Goal: Task Accomplishment & Management: Use online tool/utility

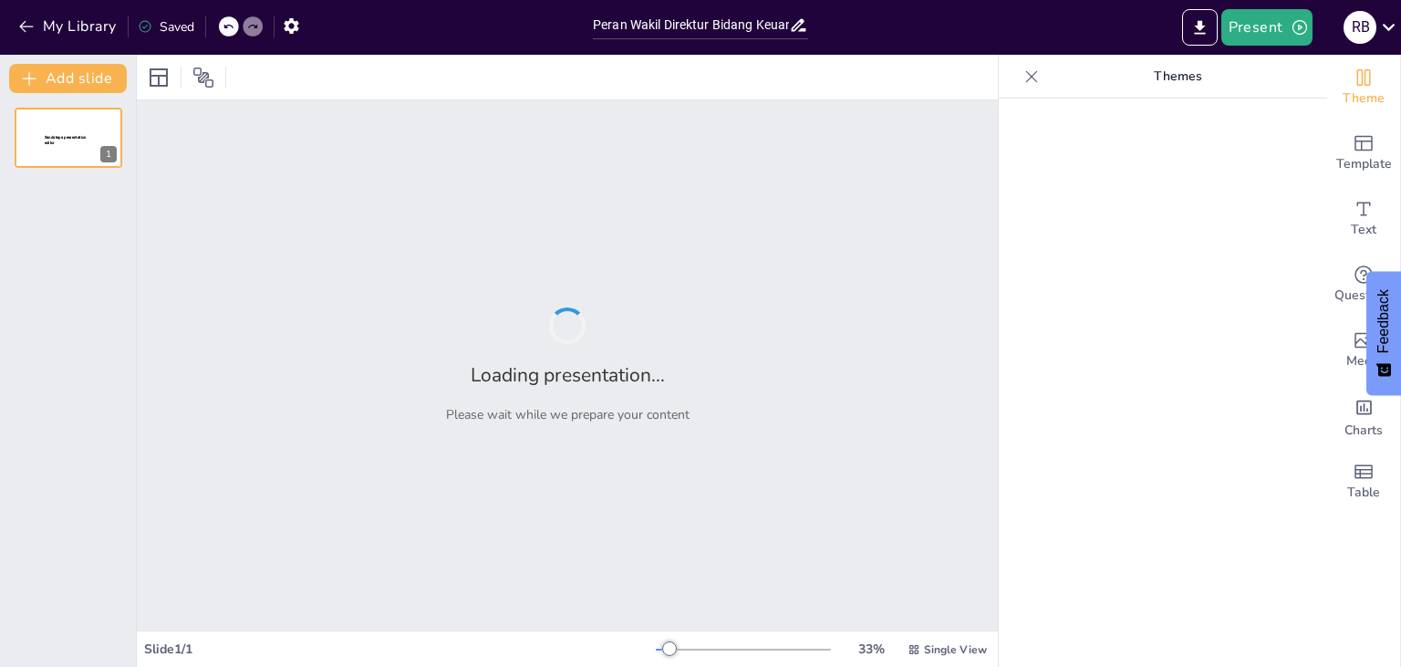
type input "Peran Wakil Direktur Bidang Keuangan, Kepegawaian, dan Umum di Politeknik"
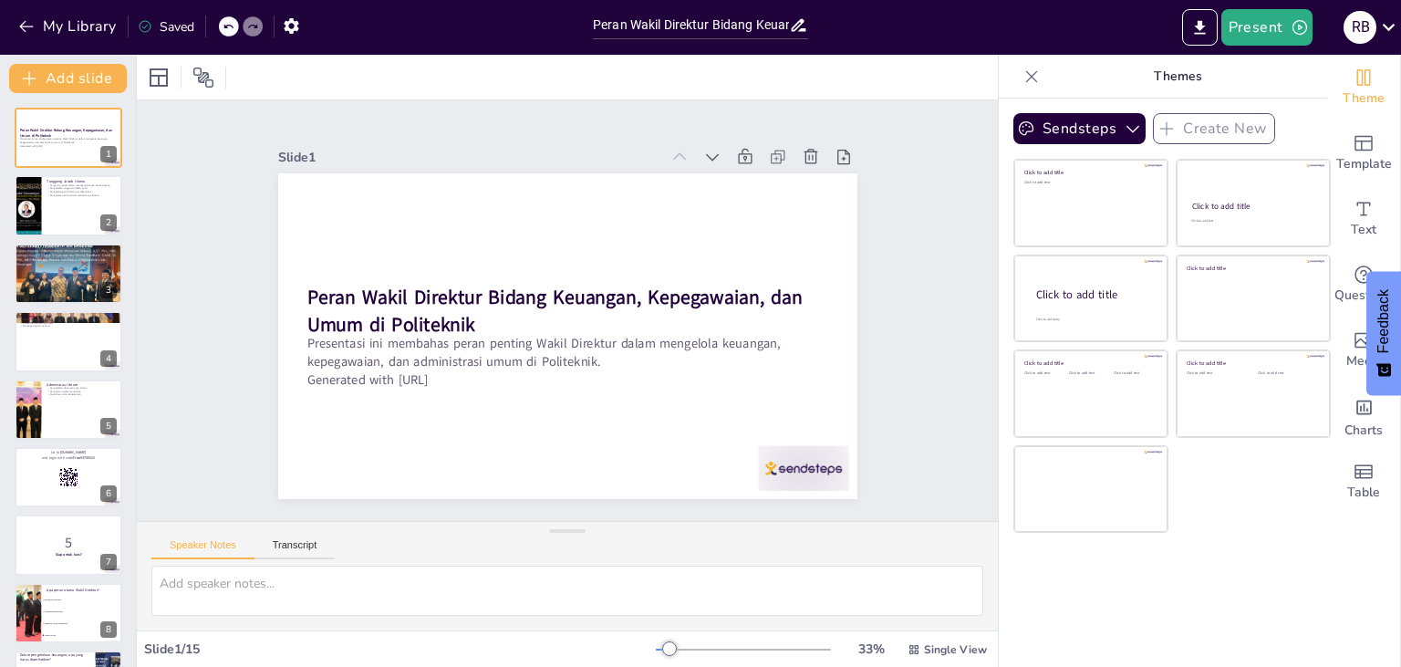
checkbox input "true"
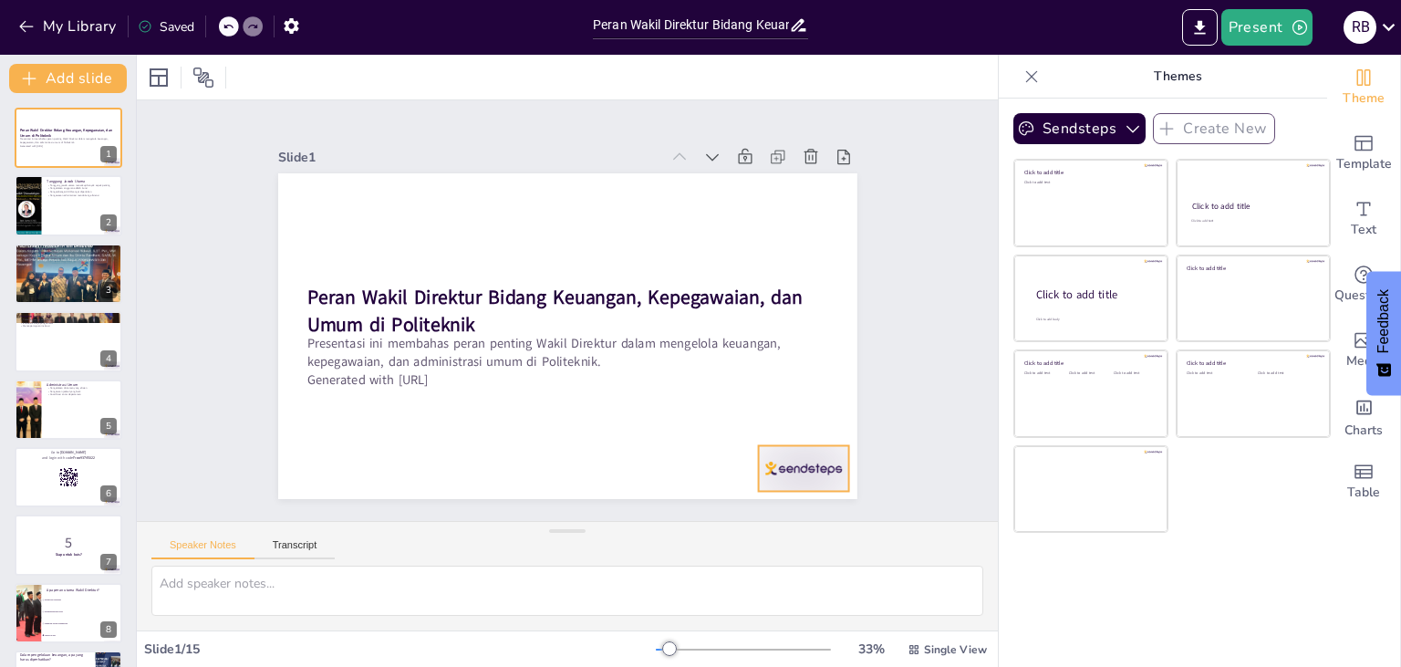
checkbox input "true"
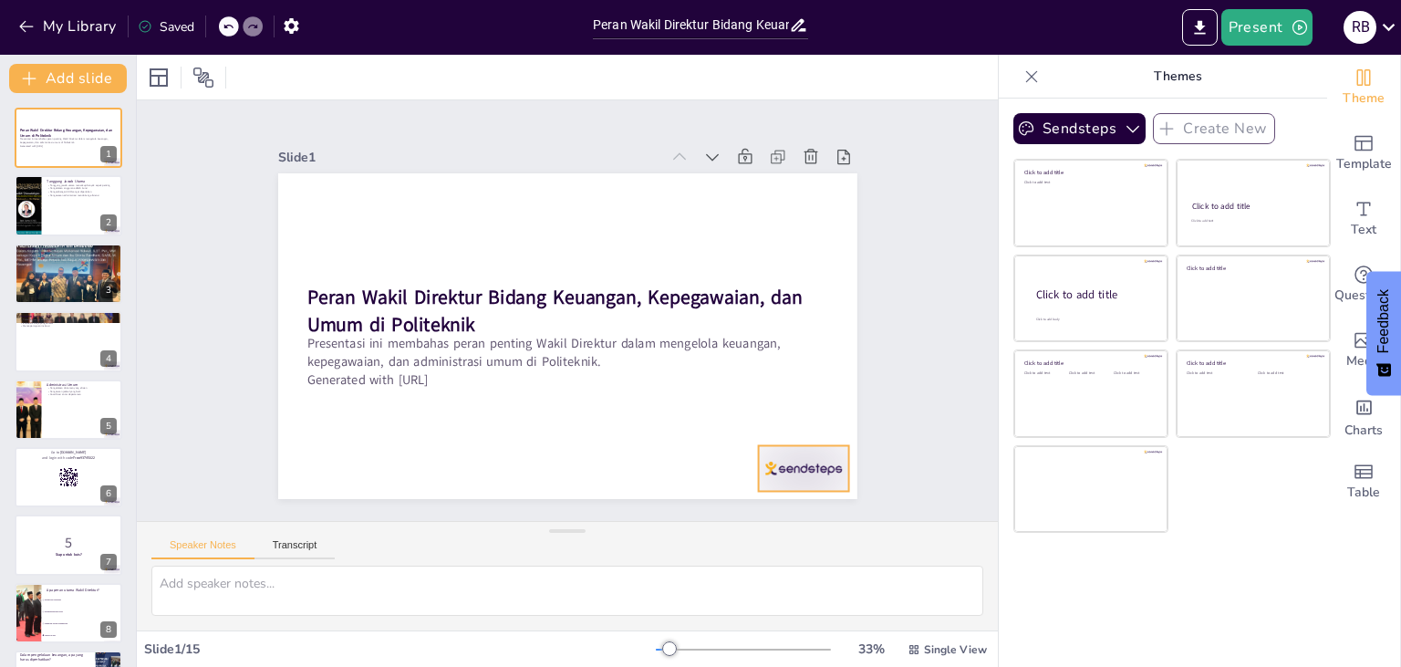
checkbox input "true"
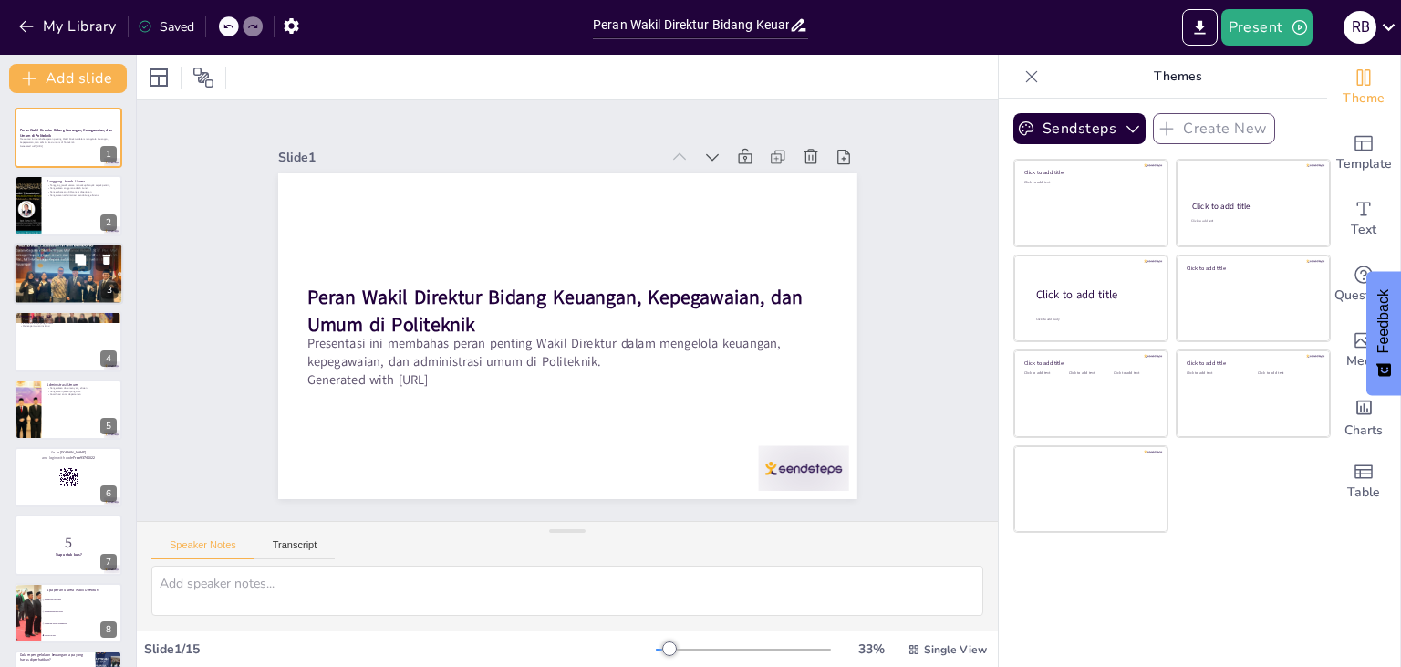
checkbox input "true"
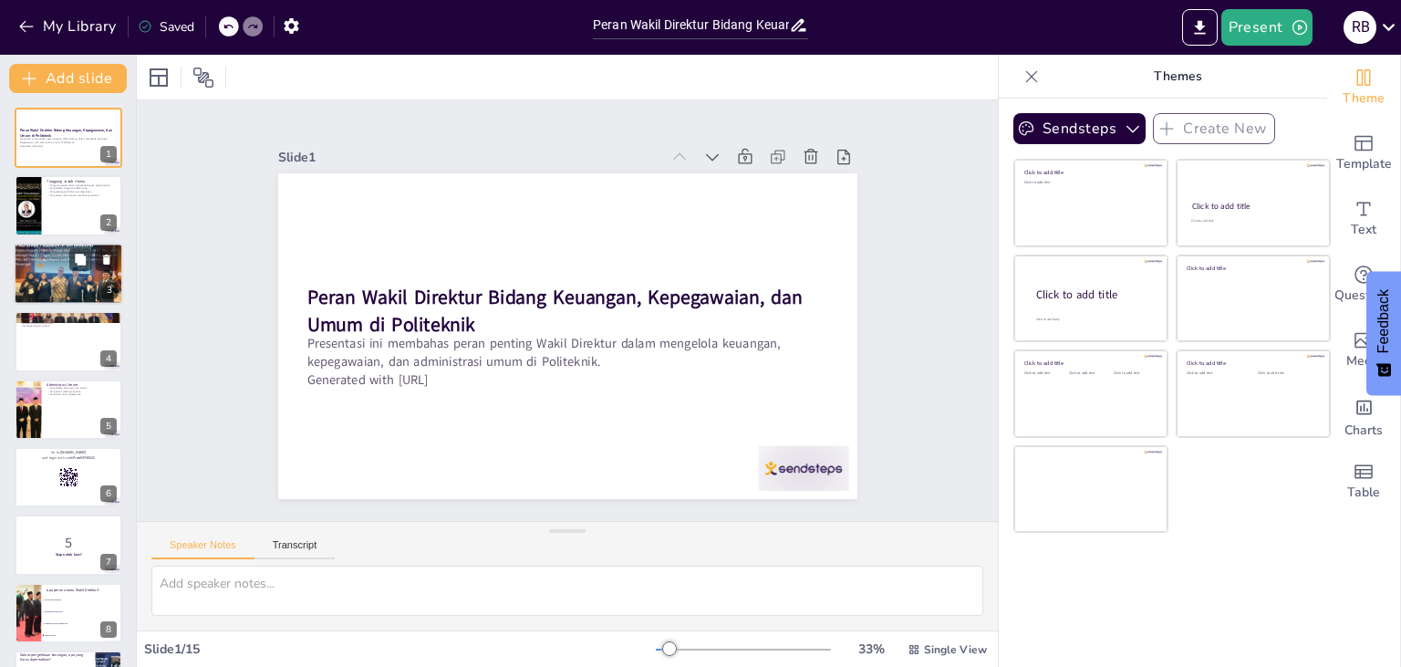
checkbox input "true"
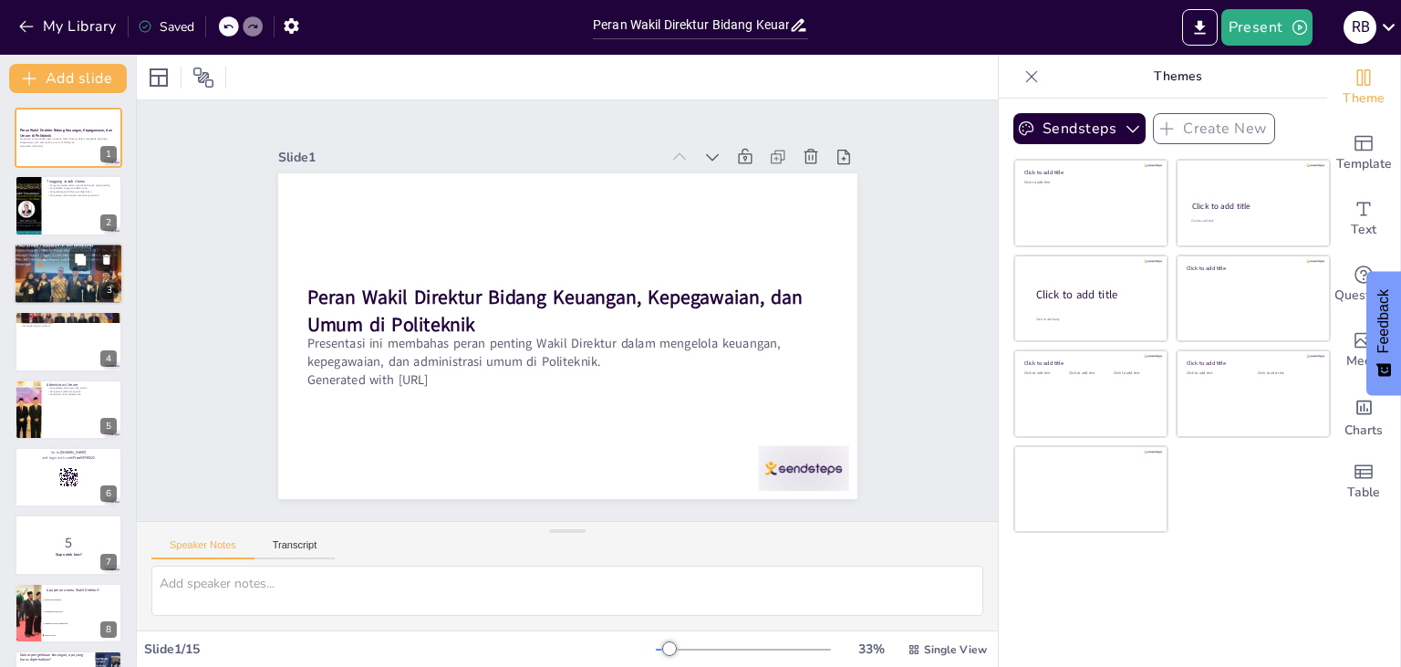
click at [64, 272] on div at bounding box center [68, 273] width 109 height 137
type textarea "Penyusunan anggaran yang tepat adalah kunci dalam pengelolaan keuangan. Wakil D…"
checkbox input "true"
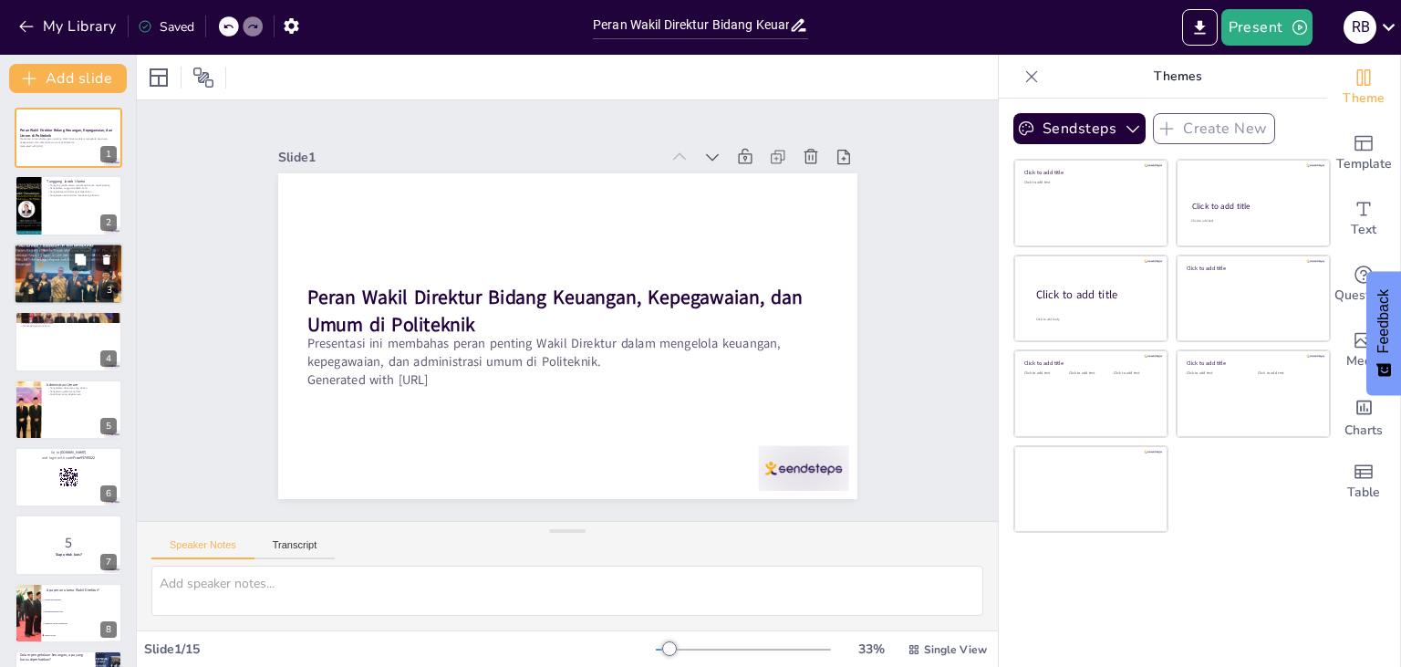
checkbox input "true"
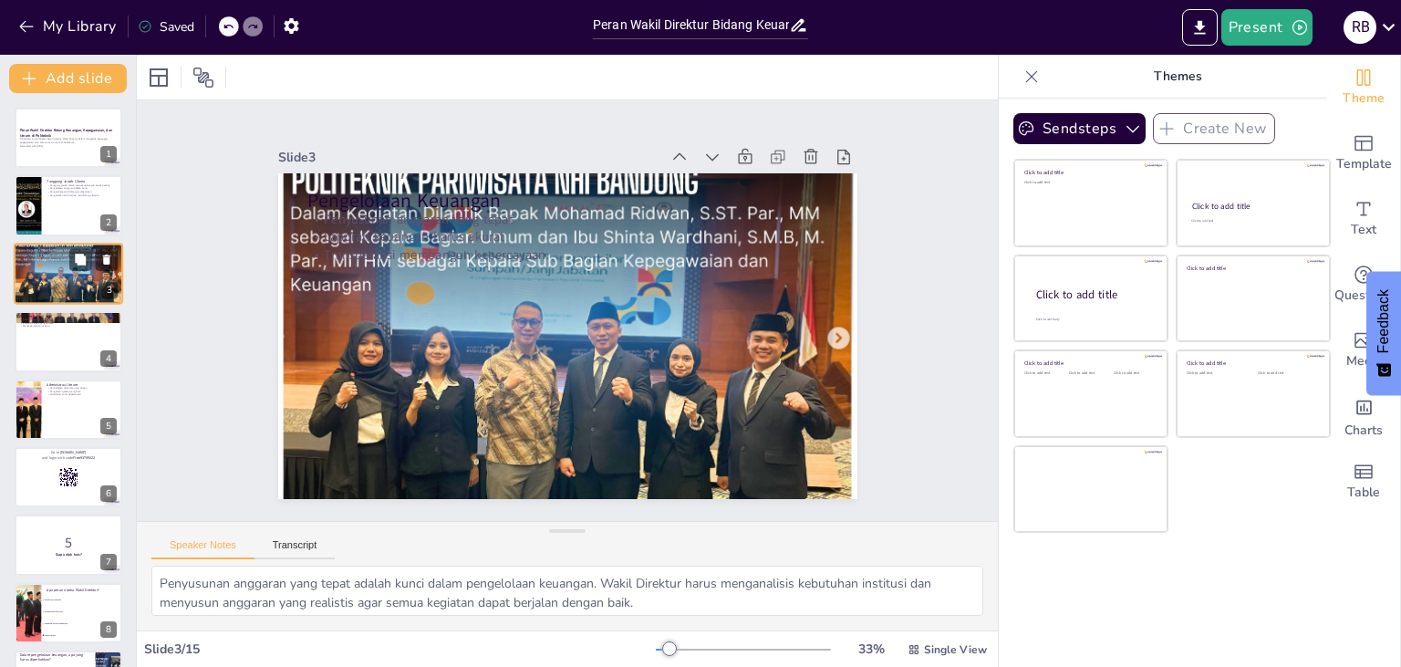
checkbox input "true"
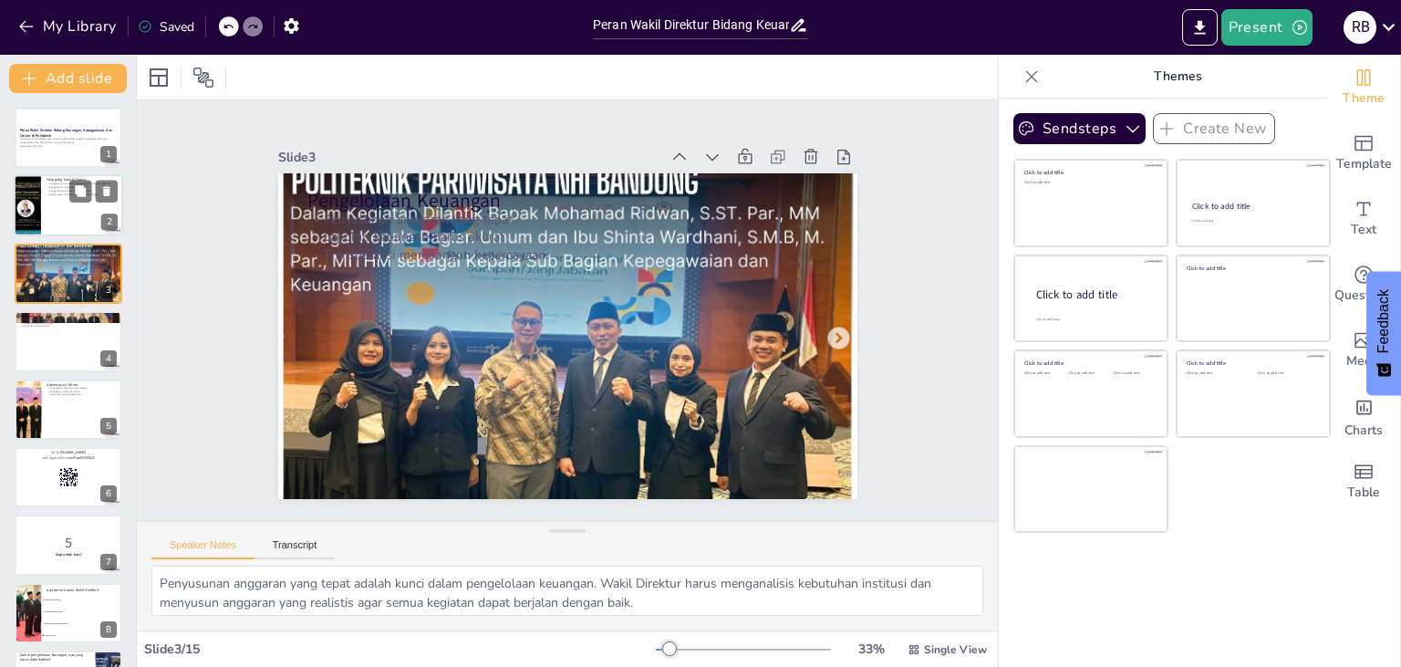
checkbox input "true"
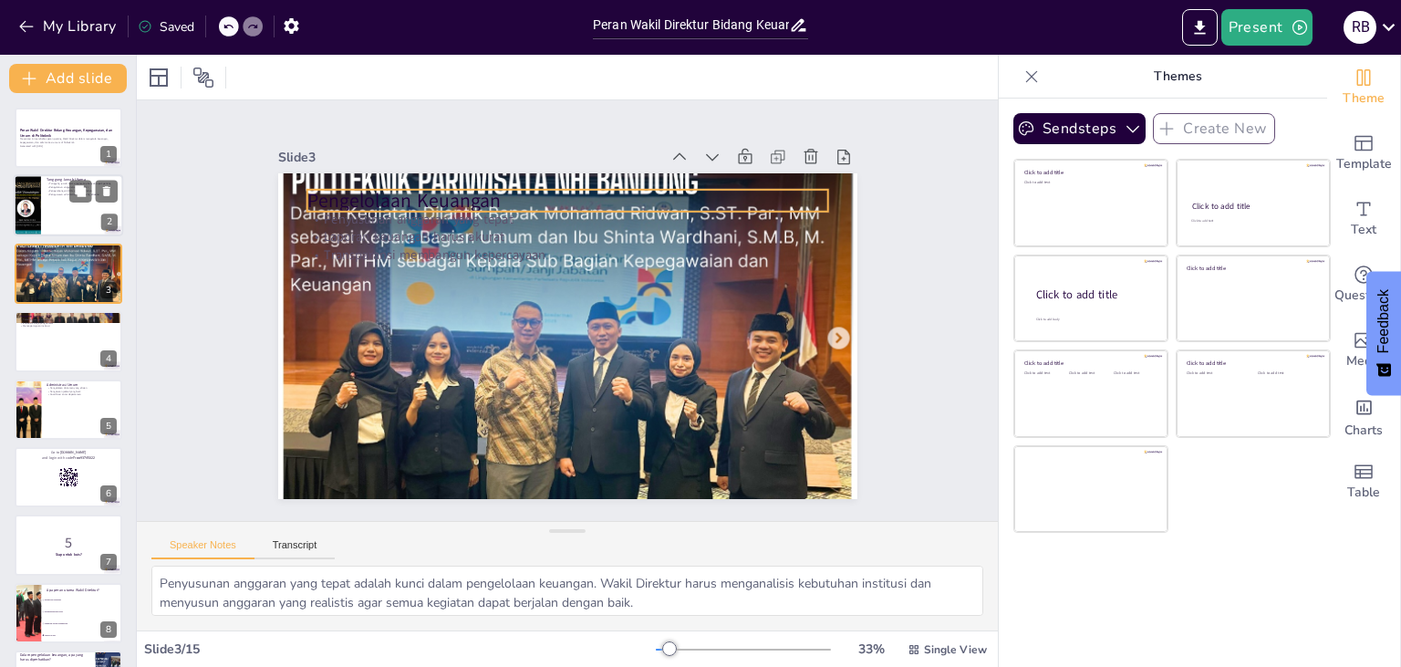
checkbox input "true"
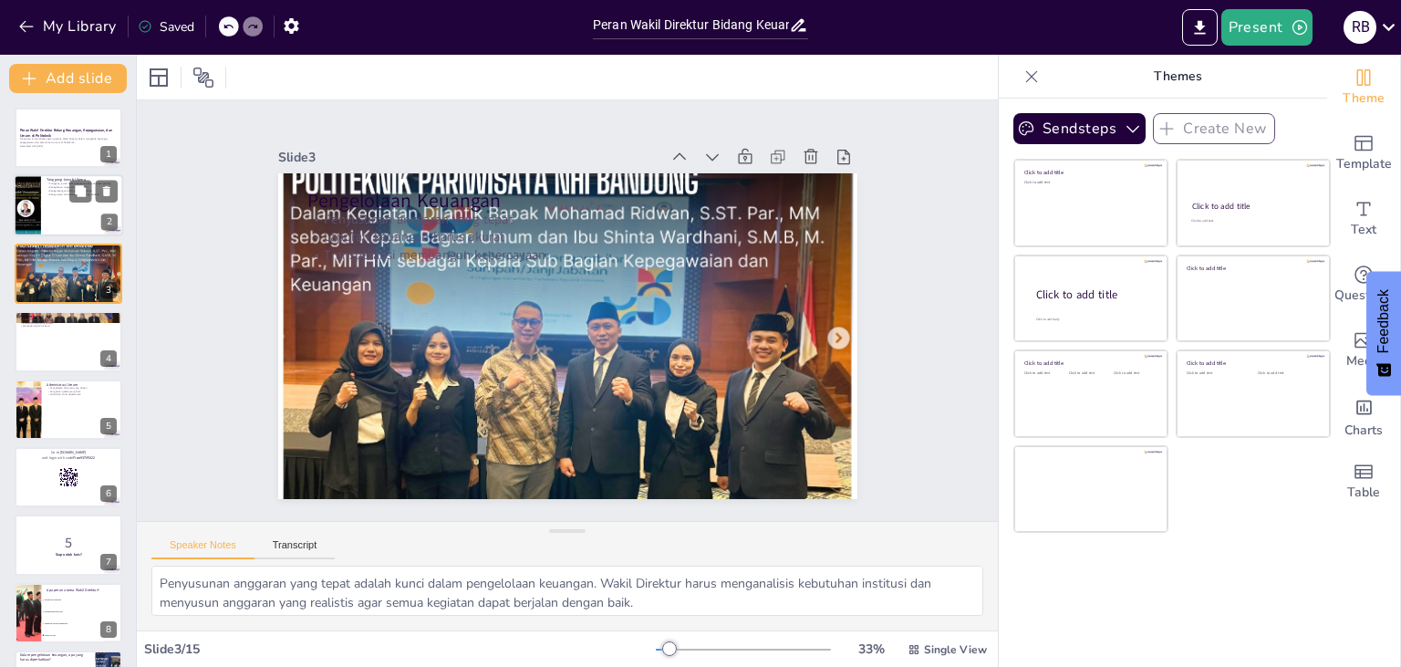
click at [59, 213] on div at bounding box center [68, 206] width 109 height 62
type textarea "Tanggung jawab utama Wakil Direktur mencakup berbagai aspek penting dalam penge…"
checkbox input "true"
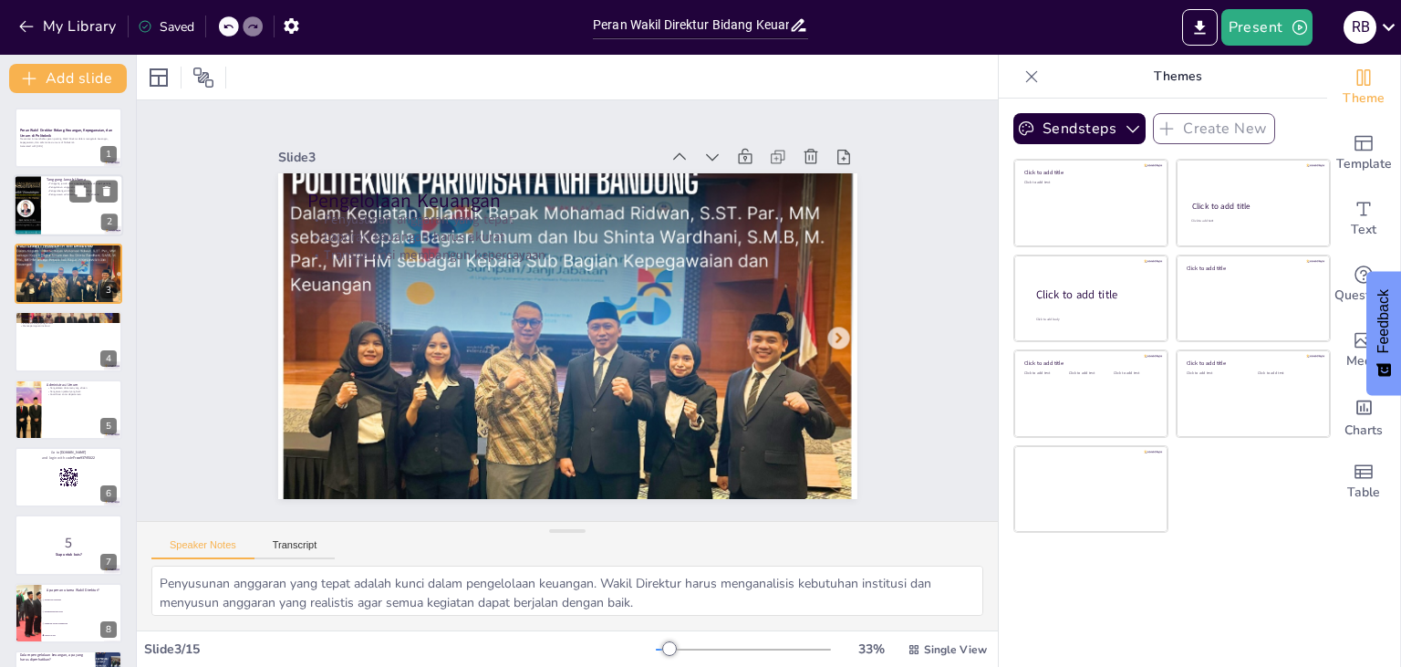
checkbox input "true"
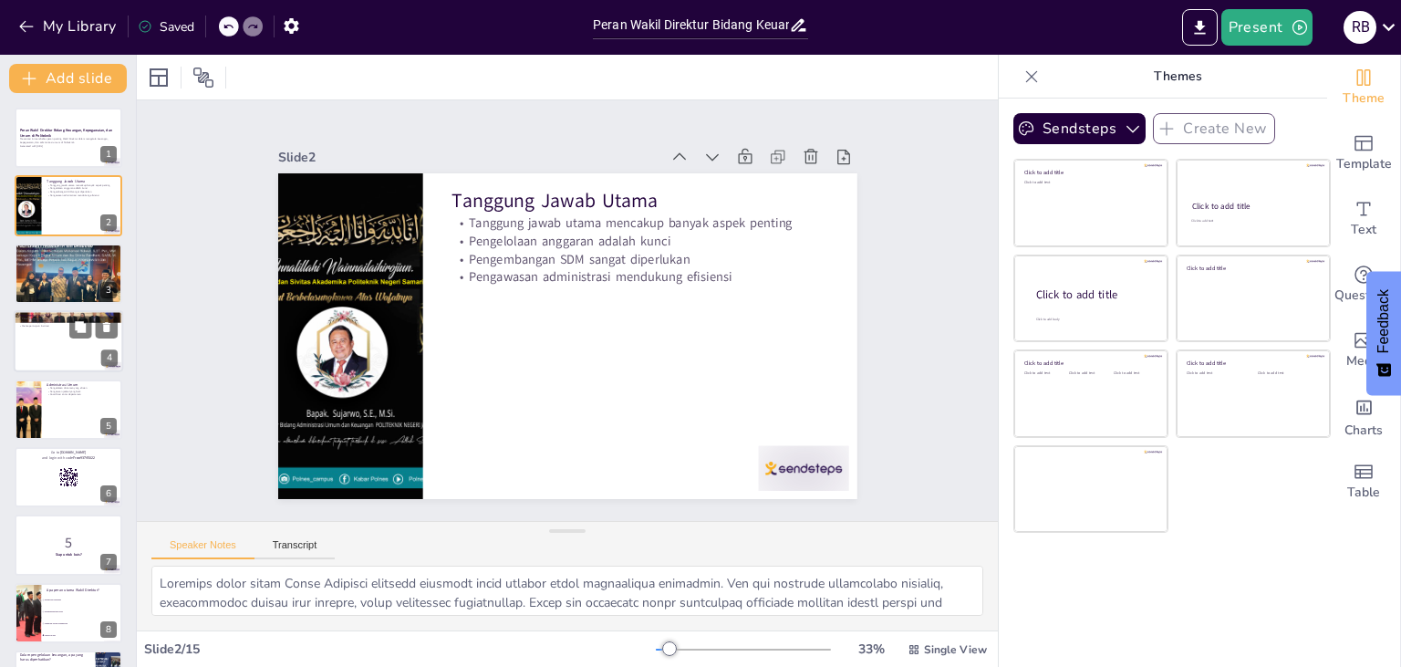
checkbox input "true"
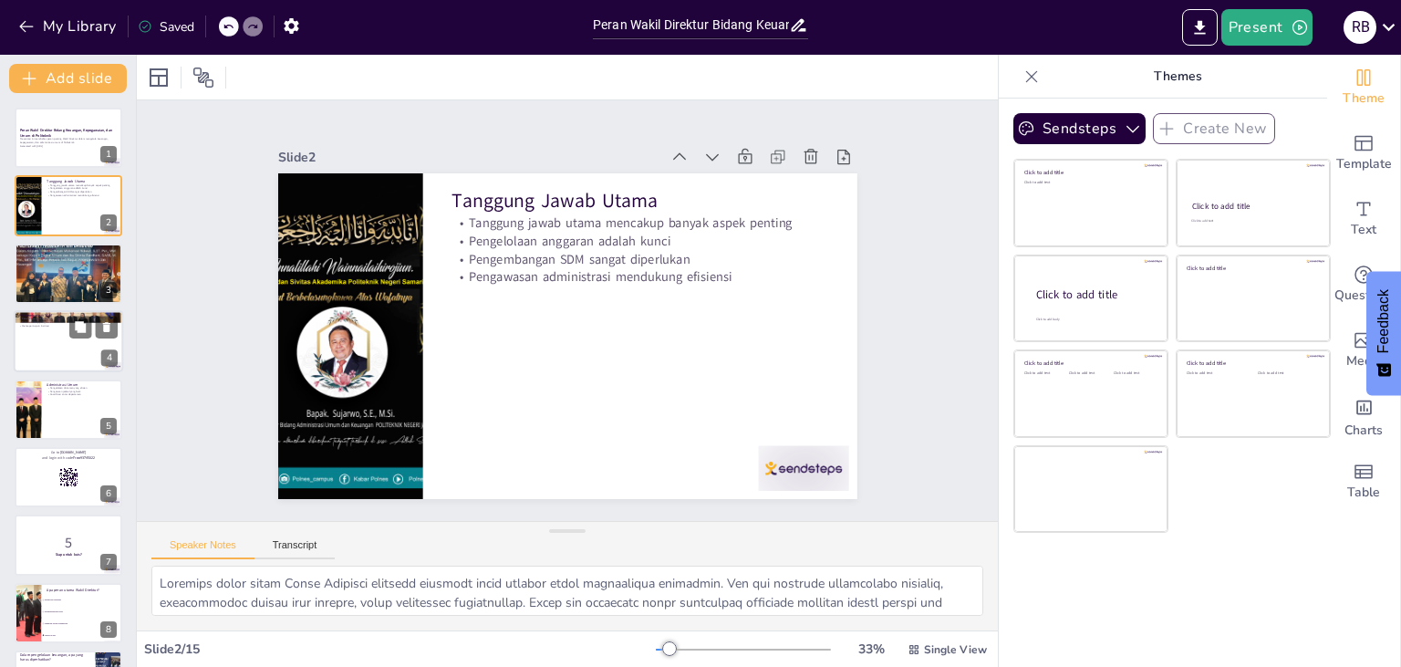
checkbox input "true"
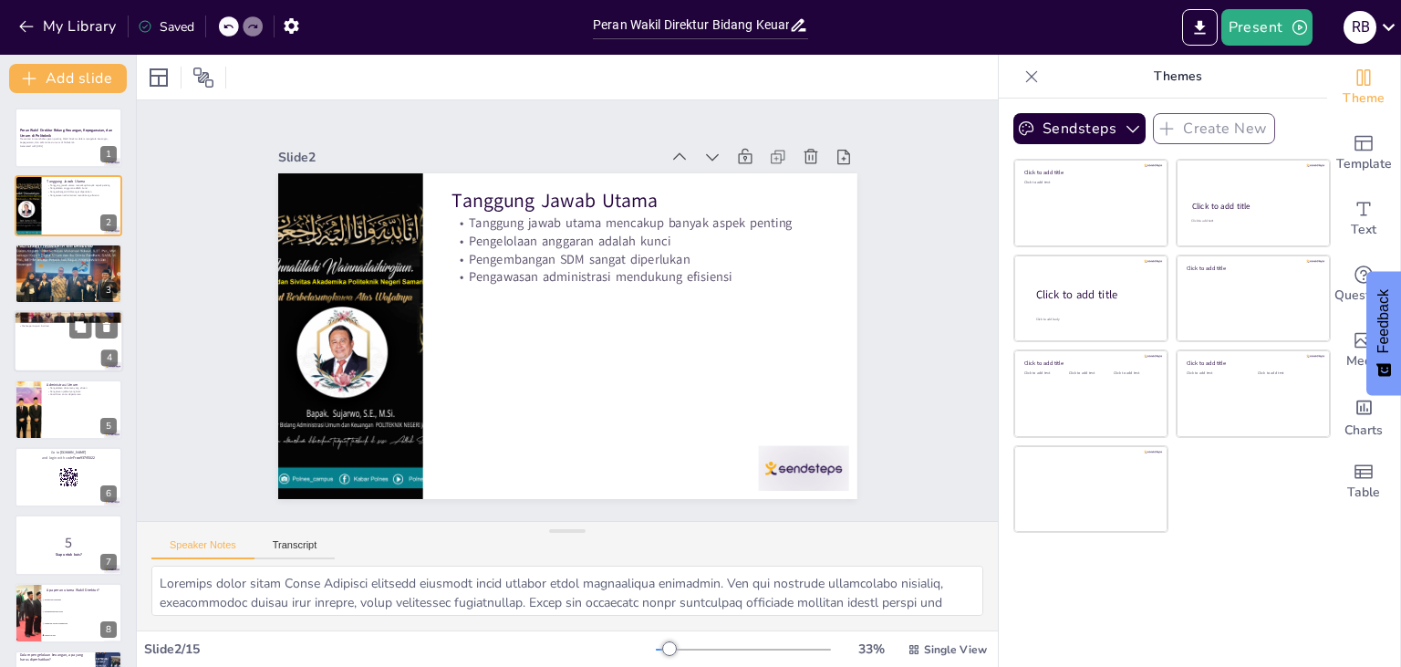
checkbox input "true"
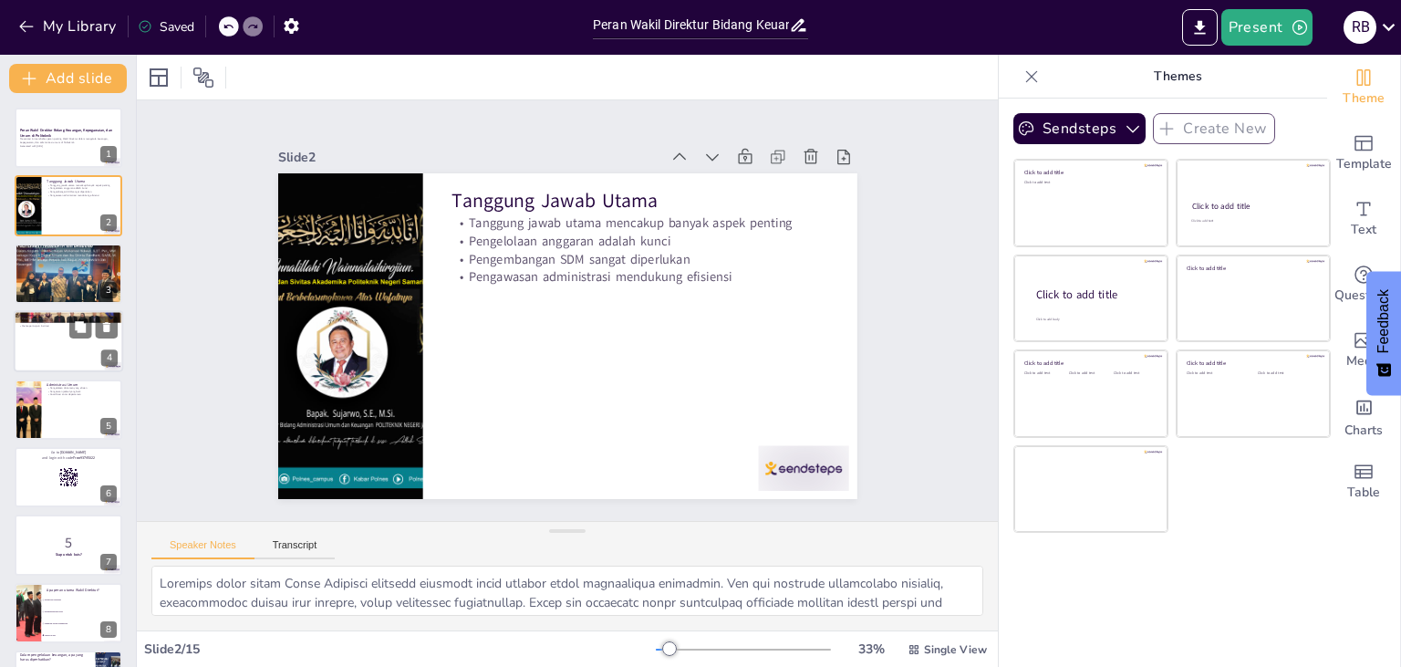
click at [60, 335] on div at bounding box center [68, 341] width 109 height 62
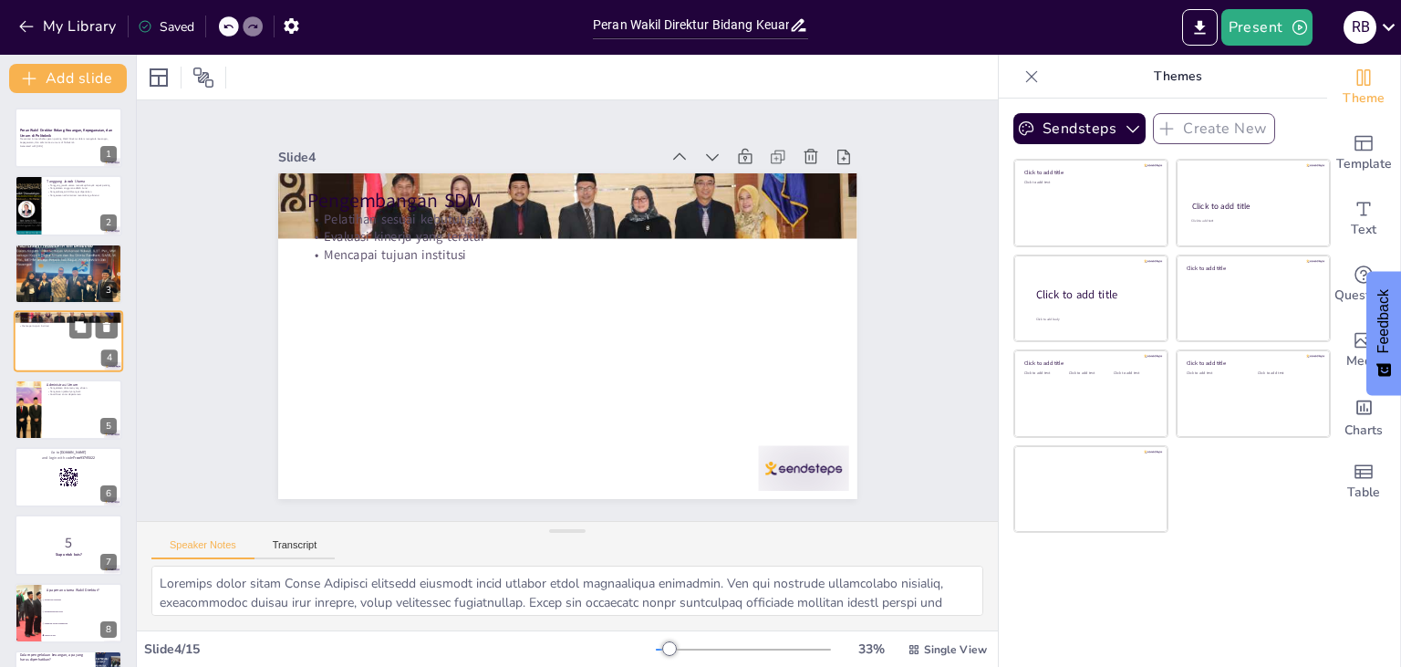
type textarea "Pelatihan yang sesuai dengan kebutuhan institusi sangat penting untuk meningkat…"
checkbox input "true"
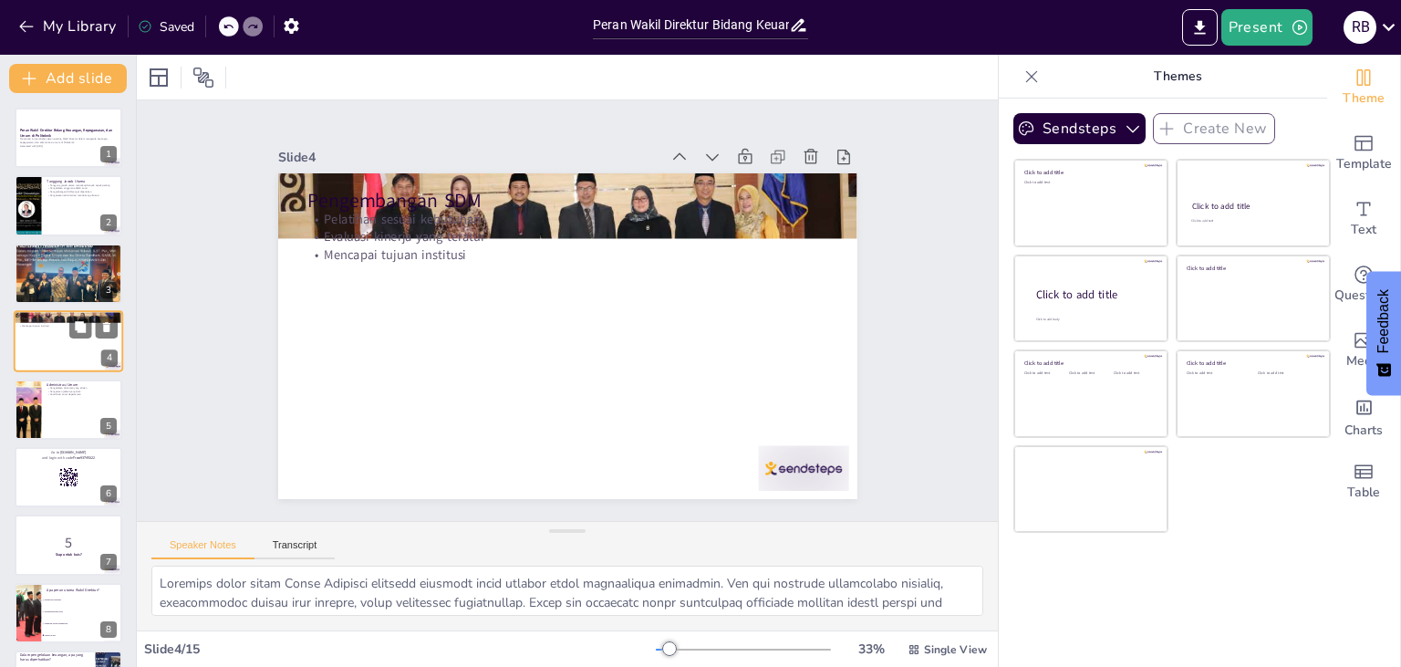
checkbox input "true"
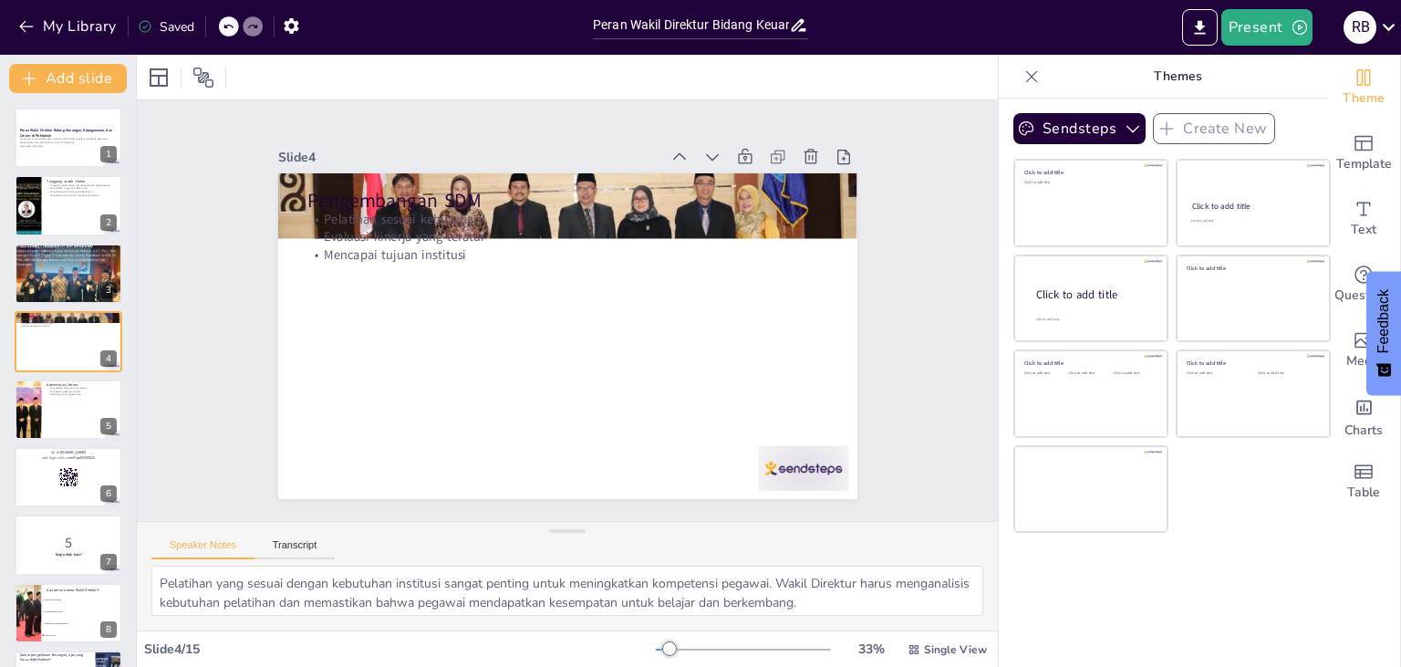
checkbox input "true"
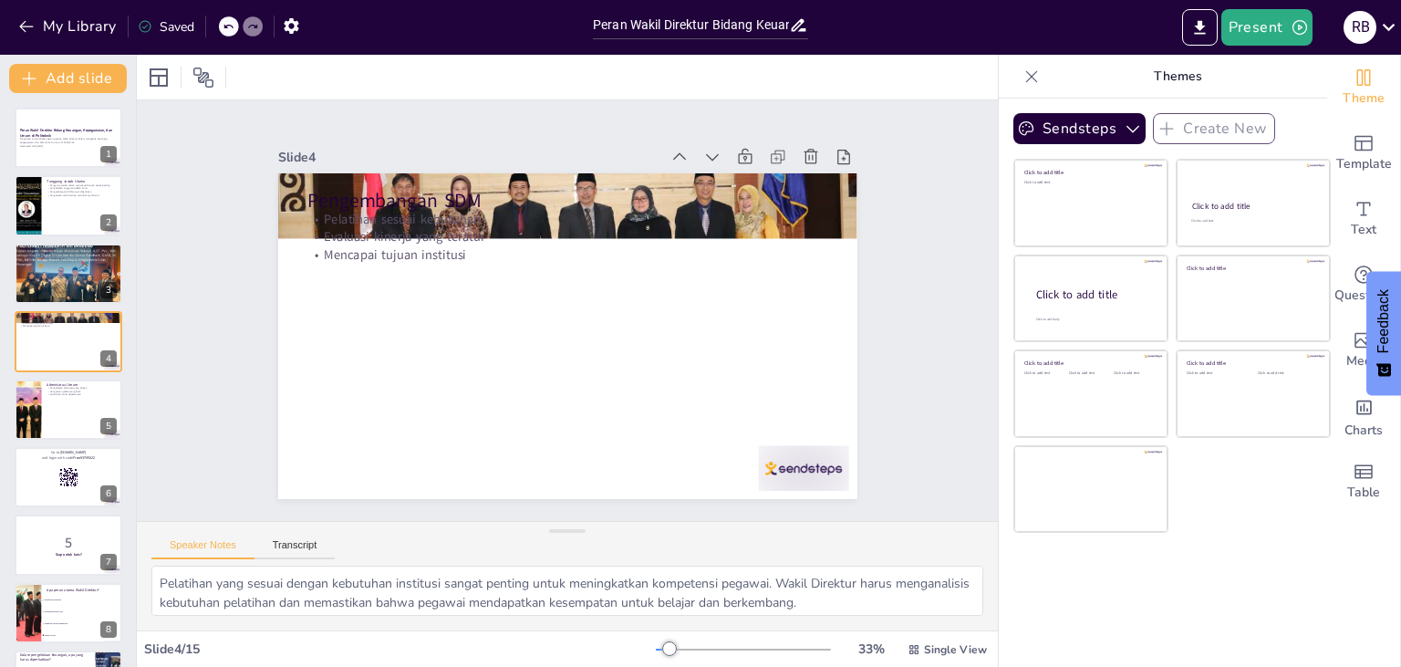
checkbox input "true"
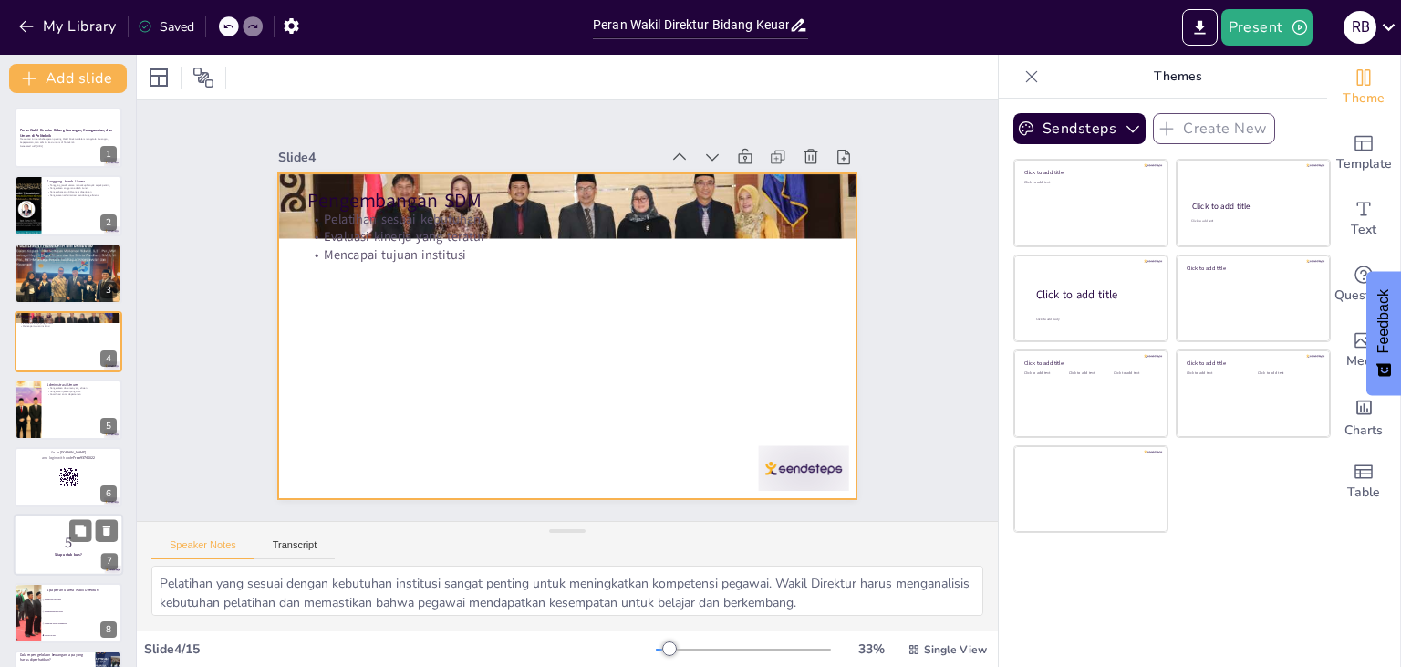
checkbox input "true"
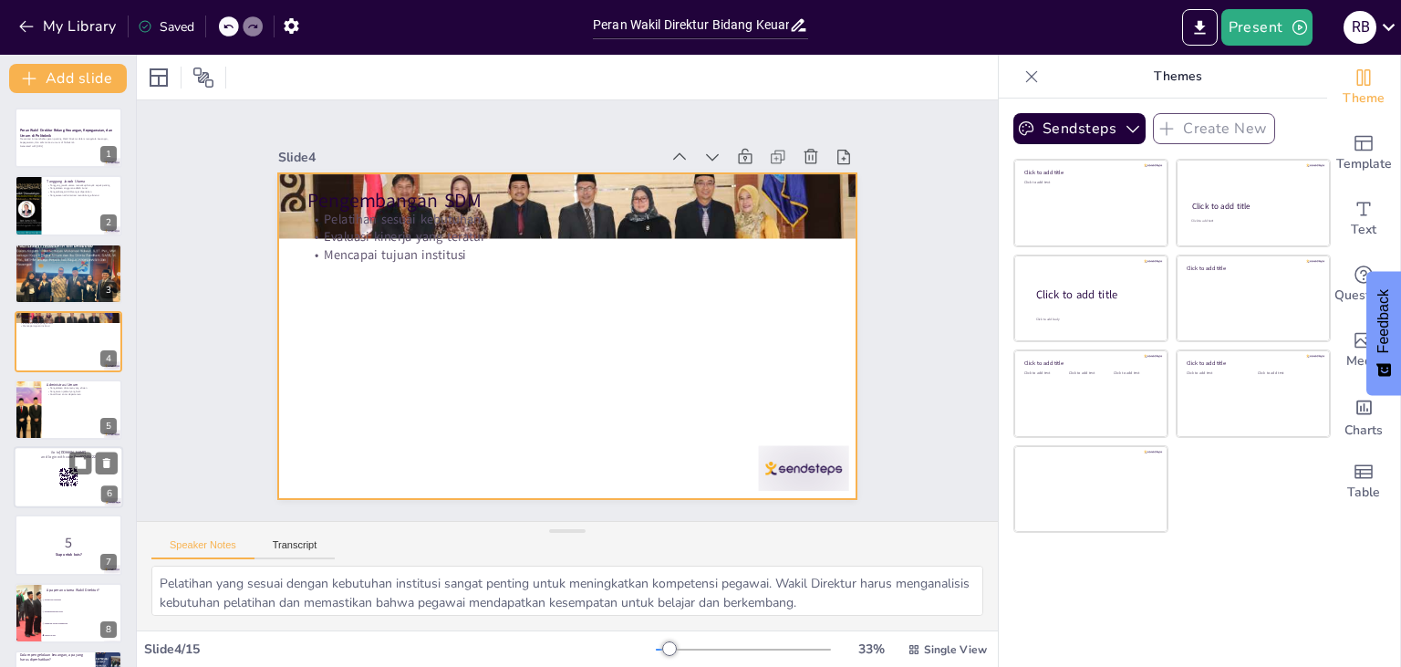
checkbox input "true"
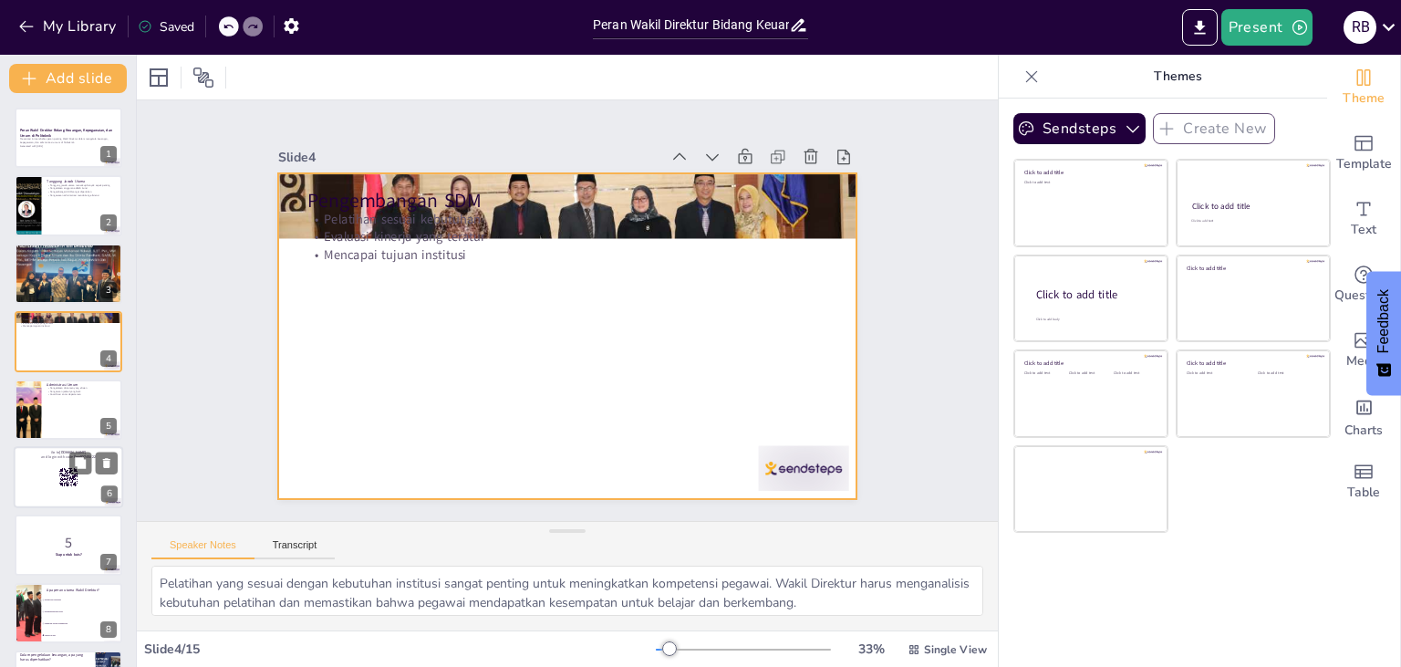
checkbox input "true"
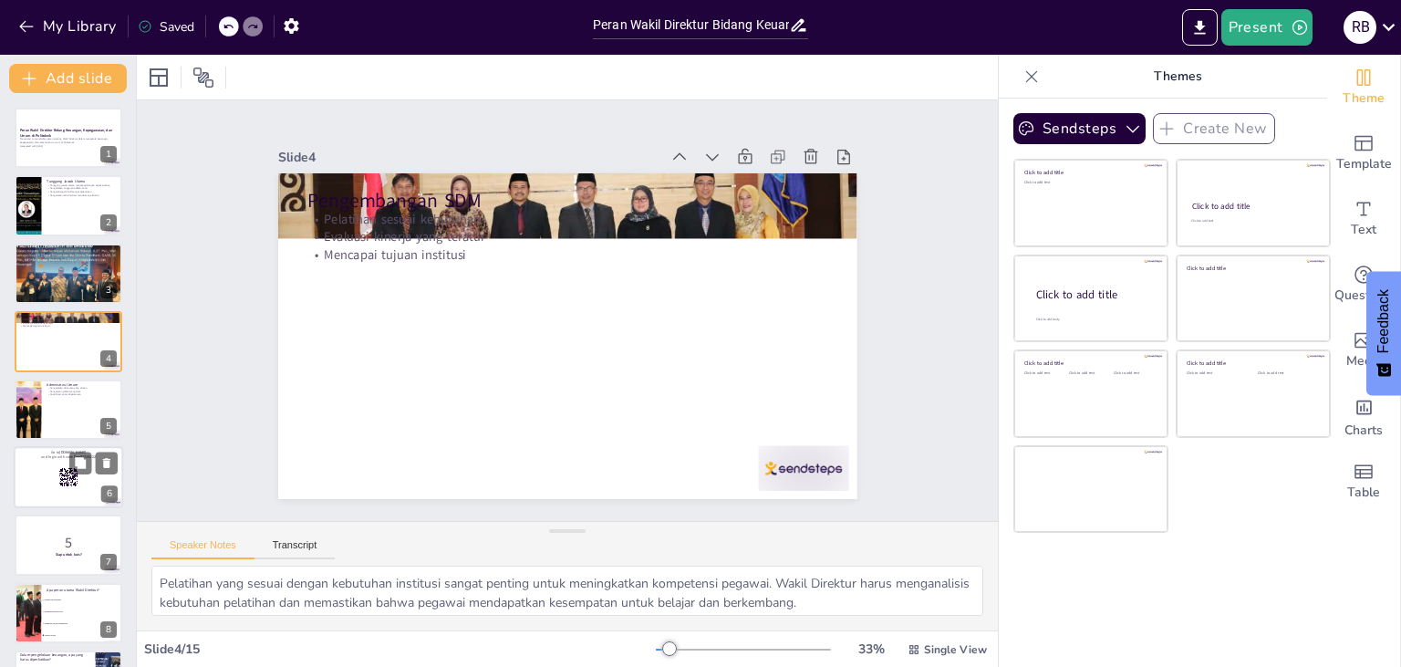
checkbox input "true"
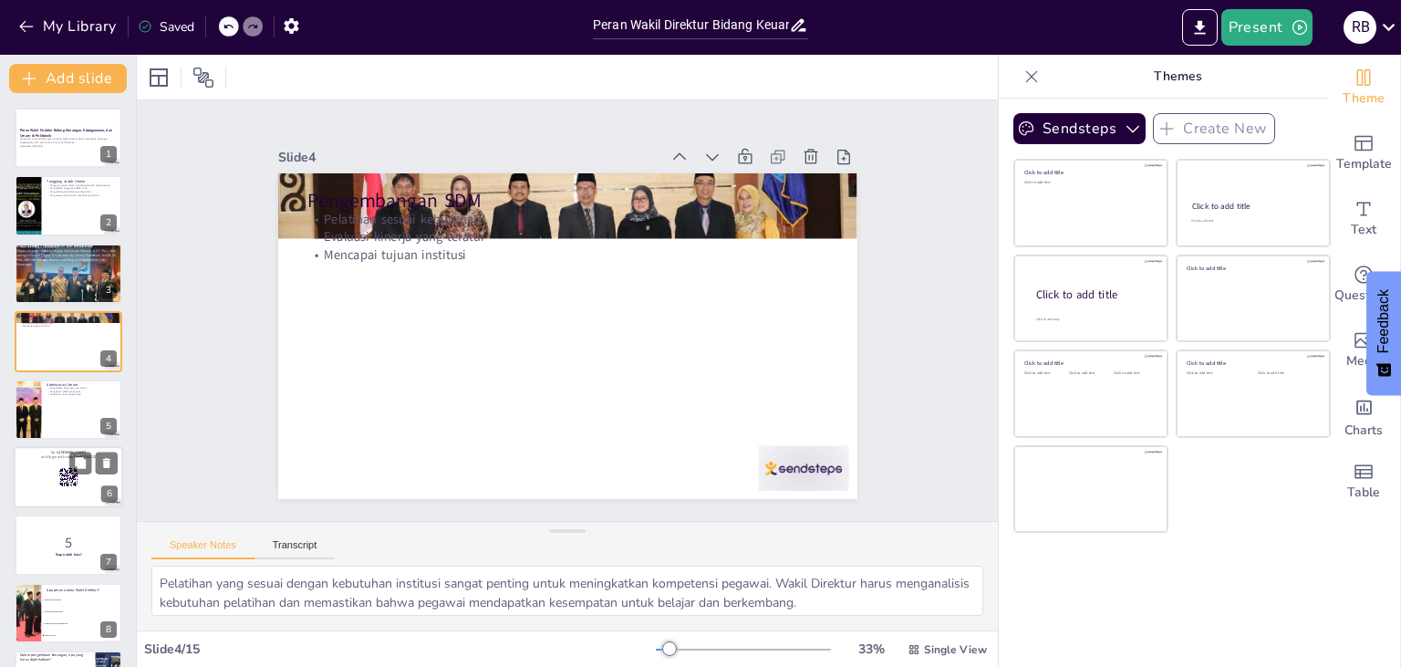
checkbox input "true"
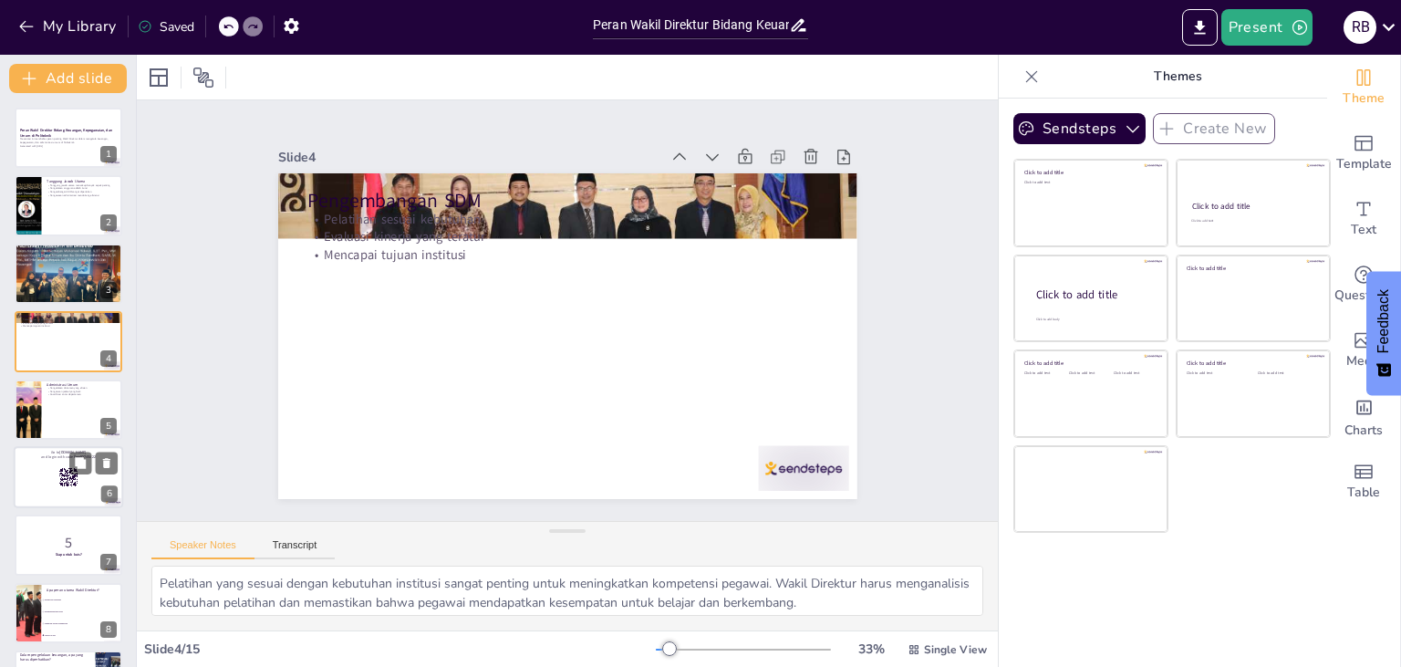
click at [60, 474] on rect at bounding box center [68, 477] width 20 height 20
checkbox input "true"
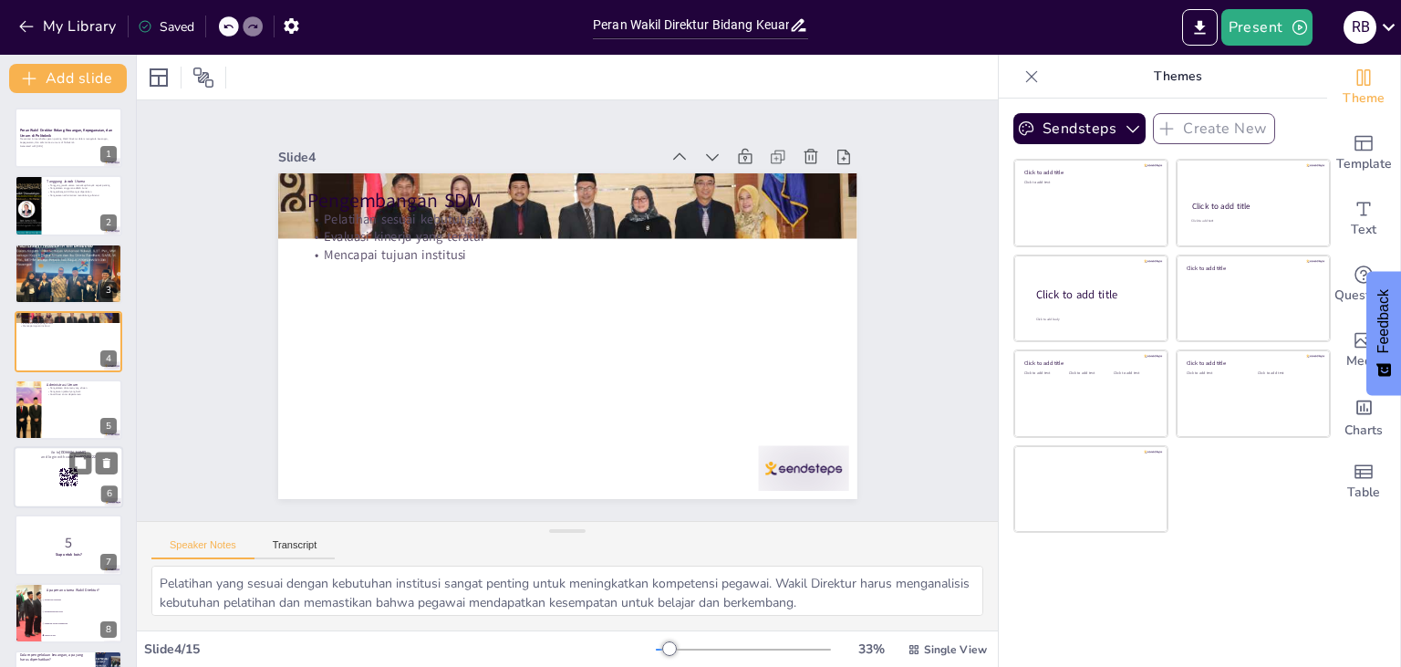
checkbox input "true"
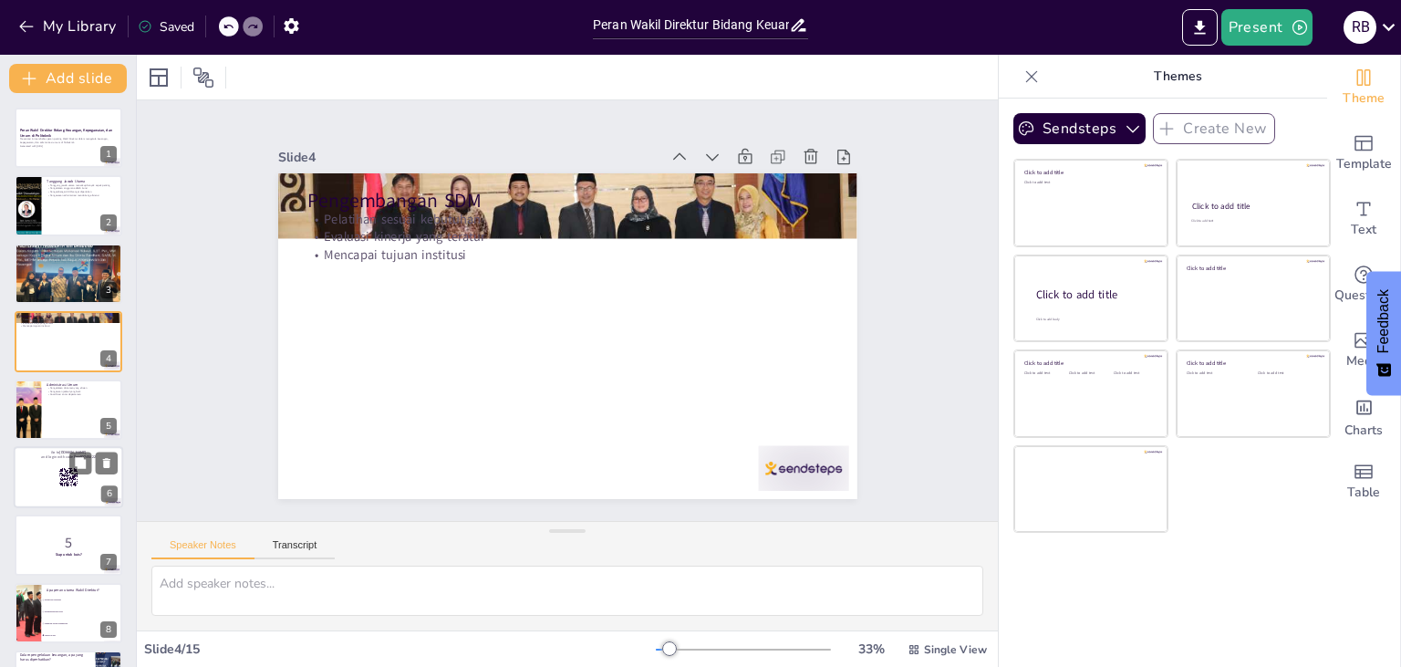
checkbox input "true"
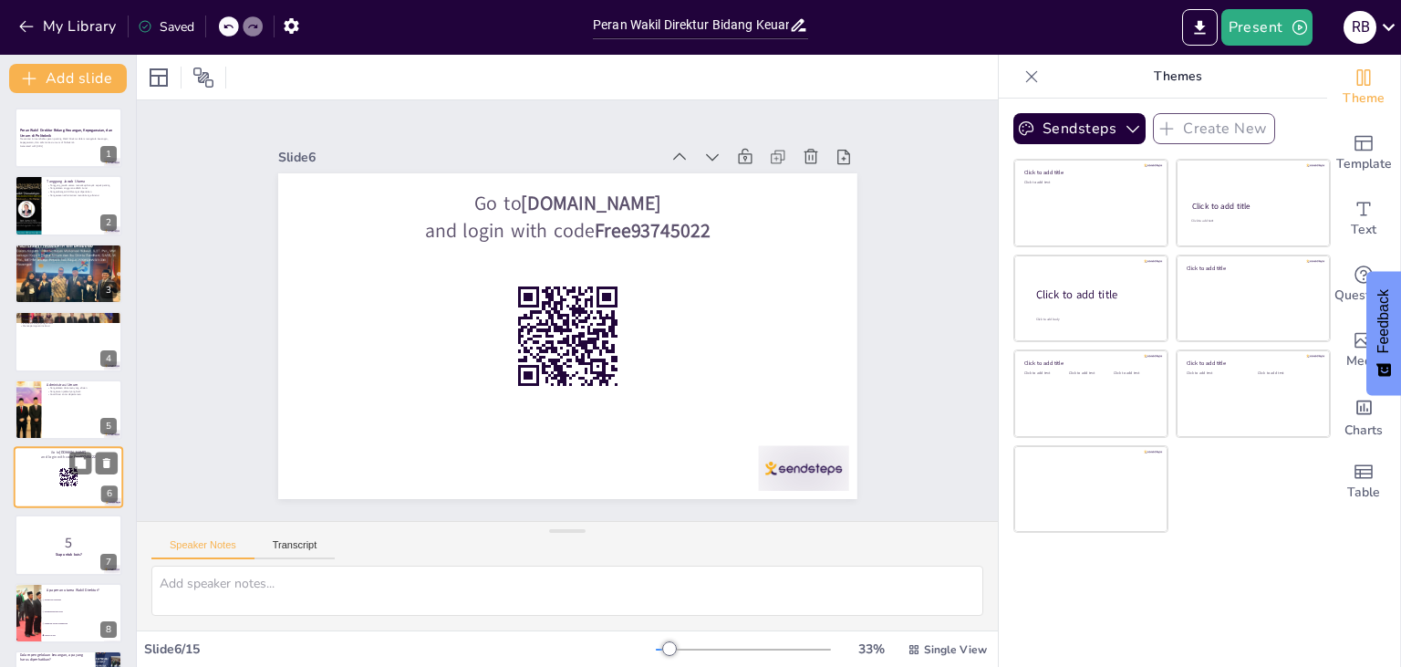
scroll to position [97, 0]
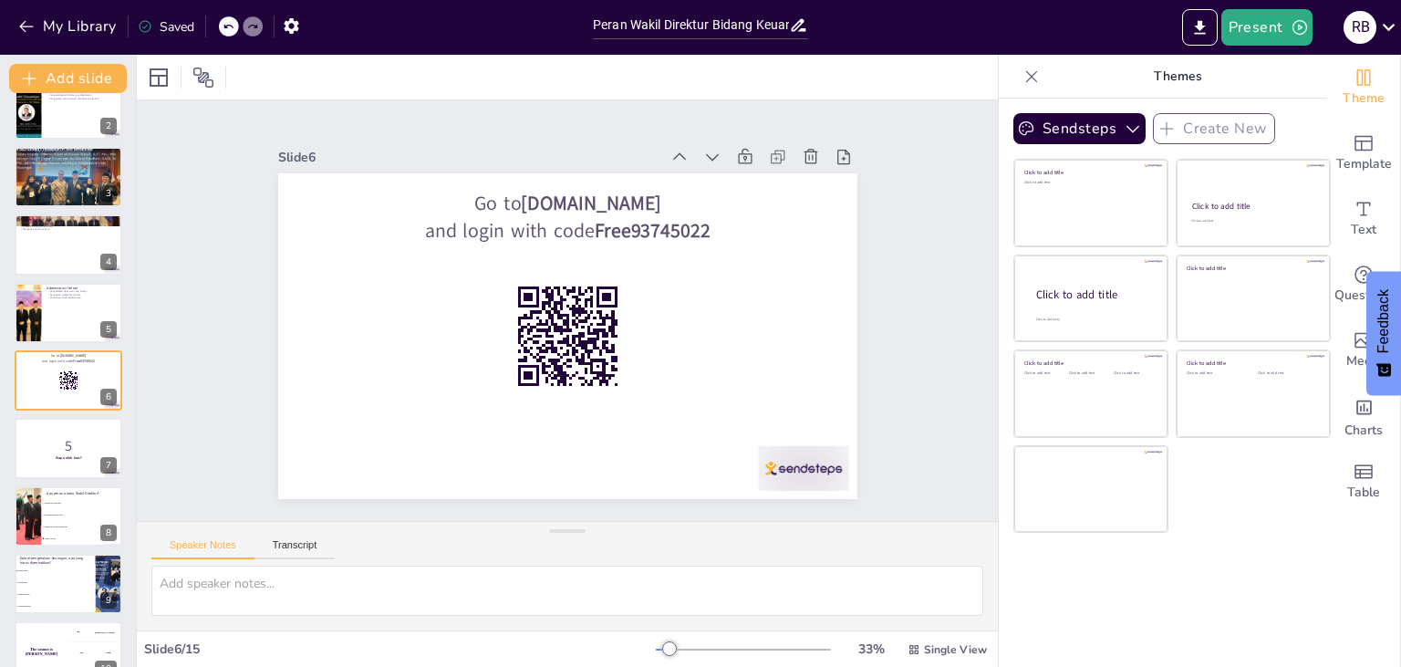
checkbox input "true"
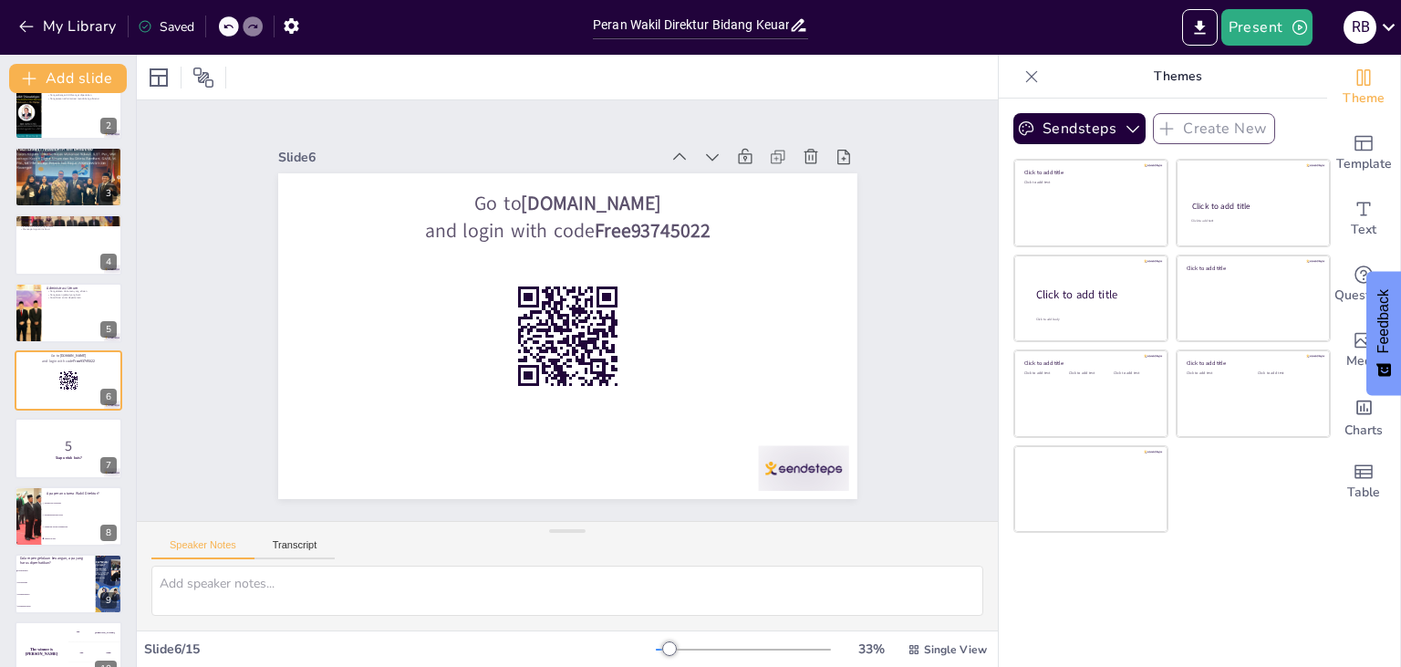
checkbox input "true"
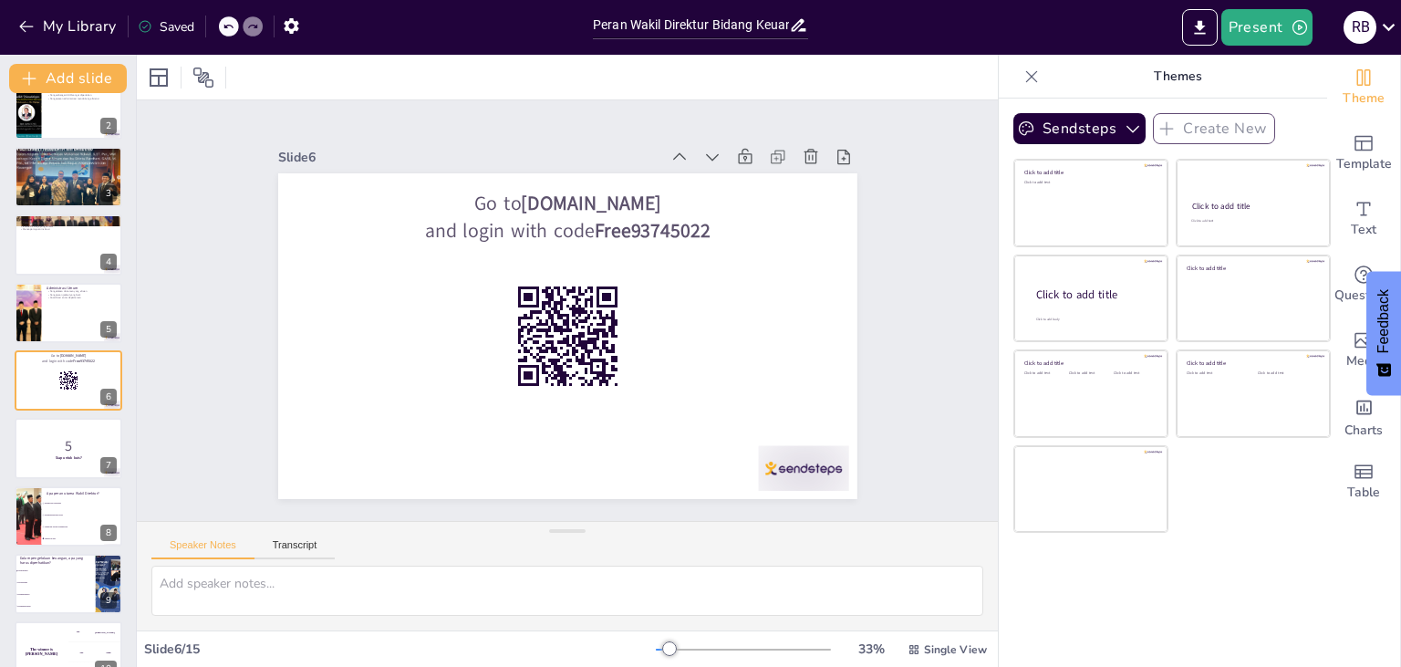
checkbox input "true"
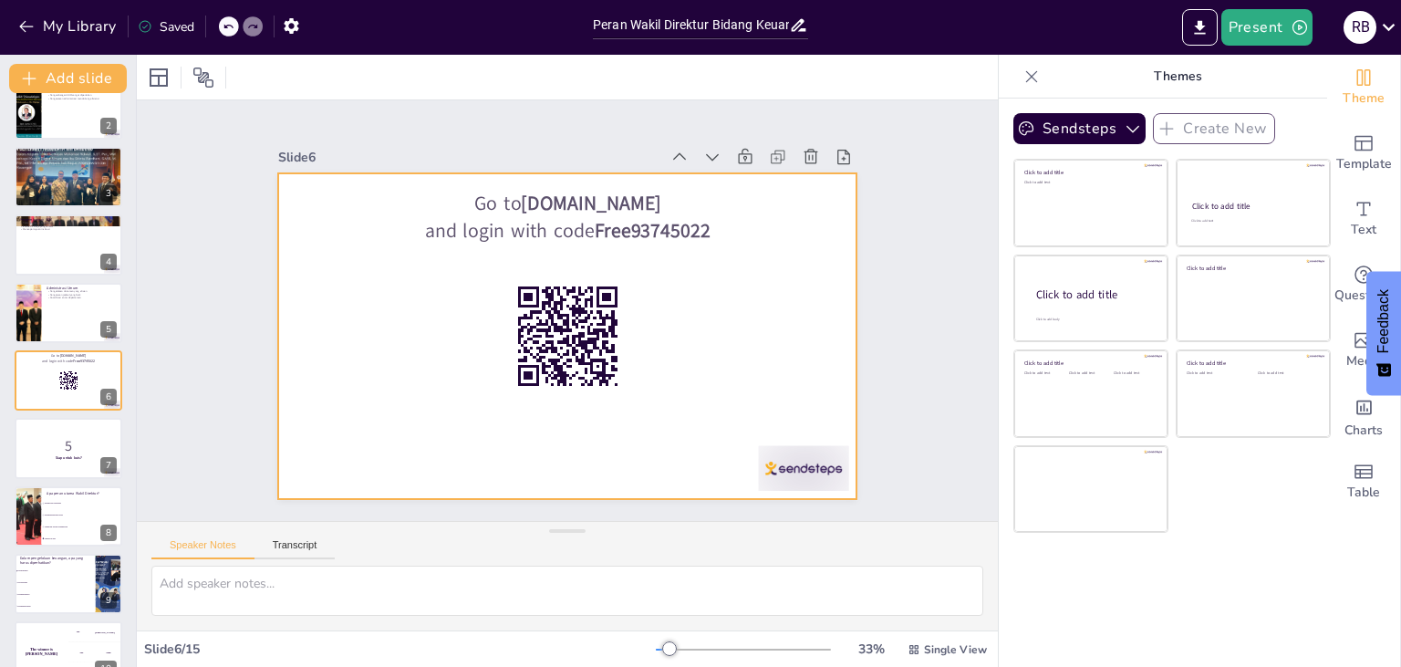
checkbox input "true"
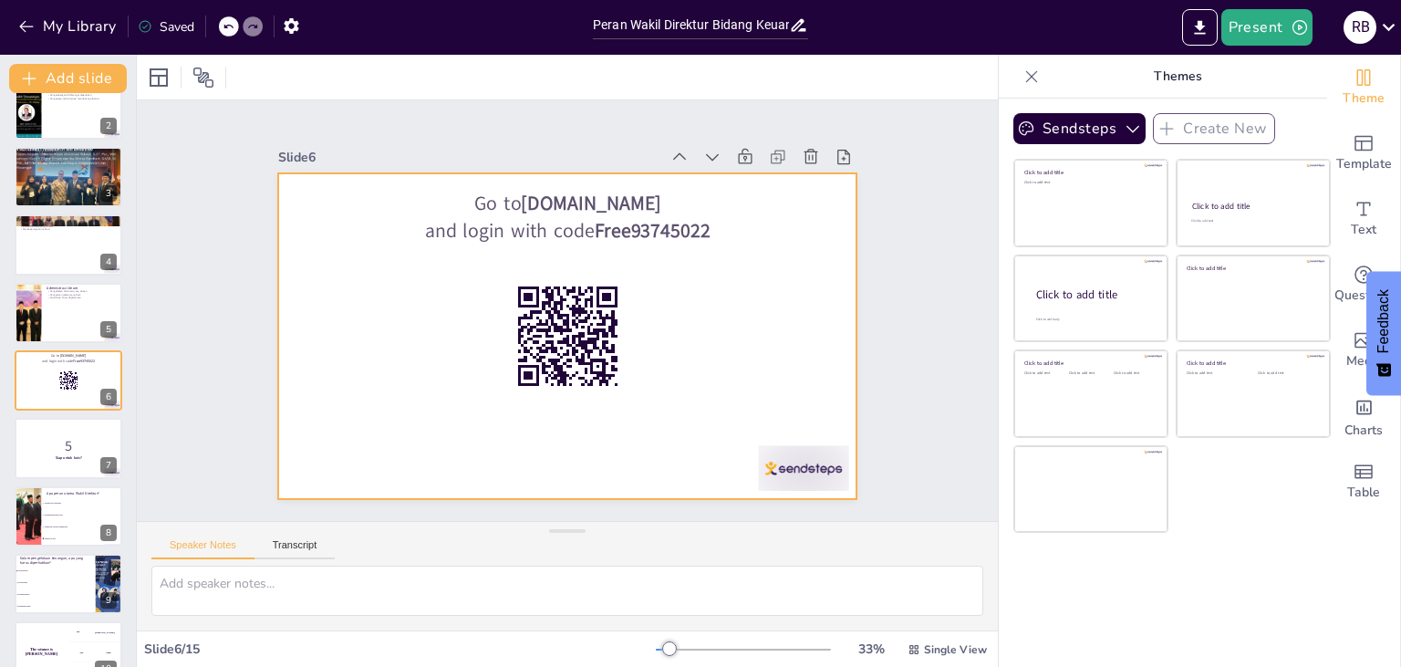
checkbox input "true"
